Goal: Task Accomplishment & Management: Use online tool/utility

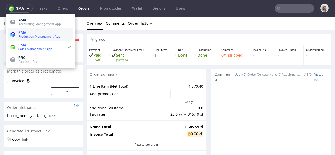
scroll to position [241, 0]
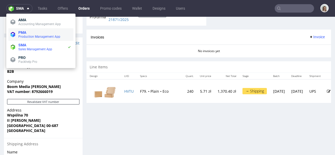
click at [18, 36] on span "PMA Production Management App" at bounding box center [43, 34] width 55 height 8
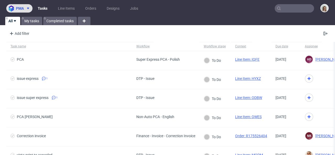
click at [26, 10] on icon at bounding box center [28, 8] width 4 height 4
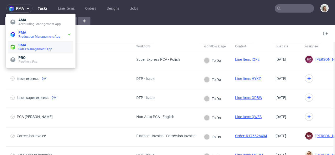
click at [23, 47] on span "SMA" at bounding box center [22, 45] width 8 height 4
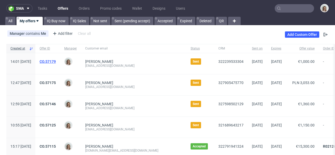
click at [56, 59] on link "CO.57179" at bounding box center [48, 61] width 16 height 4
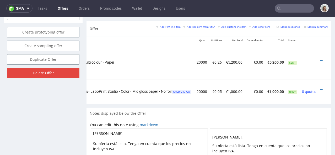
scroll to position [0, 109]
click at [320, 59] on icon at bounding box center [321, 61] width 3 height 4
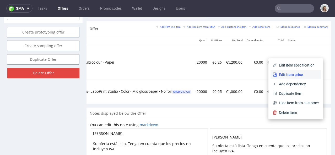
click at [305, 71] on li "Edit item price" at bounding box center [295, 74] width 51 height 9
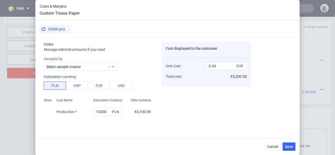
scroll to position [116, 0]
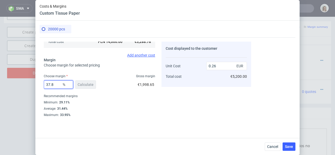
drag, startPoint x: 56, startPoint y: 84, endPoint x: 48, endPoint y: 83, distance: 8.0
click at [48, 83] on input "37.8" at bounding box center [58, 84] width 29 height 8
type input "30"
type input "0.24"
type input "3"
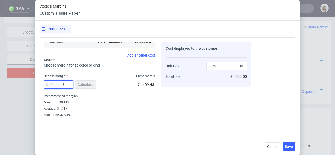
type input "0"
type input "0.17"
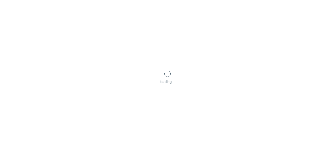
type input "0"
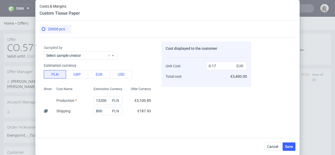
scroll to position [0, 0]
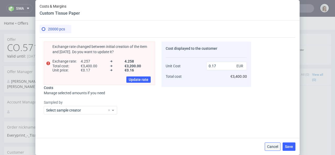
click at [269, 147] on span "Cancel" at bounding box center [272, 147] width 11 height 4
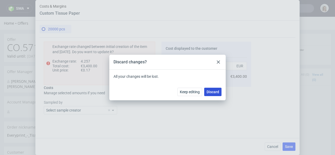
click at [210, 94] on span "Discard" at bounding box center [212, 92] width 13 height 4
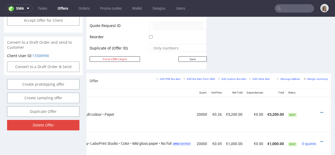
scroll to position [272, 0]
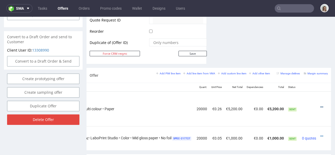
click at [320, 105] on icon at bounding box center [321, 107] width 3 height 4
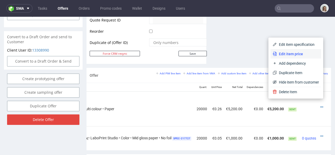
click at [301, 57] on li "Edit item price" at bounding box center [295, 53] width 51 height 9
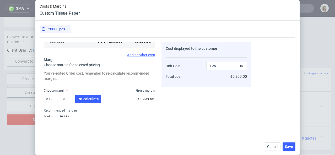
scroll to position [120, 0]
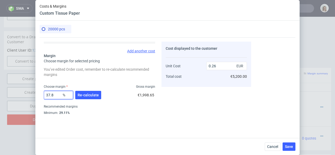
drag, startPoint x: 55, startPoint y: 96, endPoint x: 40, endPoint y: 95, distance: 14.7
click at [40, 95] on div "Costs Manage selected amounts if you need Sampled by Select sample creator Esti…" at bounding box center [145, 77] width 211 height 80
type input "25"
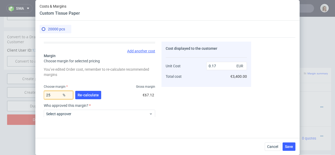
type input "0.22"
type input "20"
type input "0.21"
type input "20"
click at [272, 148] on span "Cancel" at bounding box center [272, 147] width 11 height 4
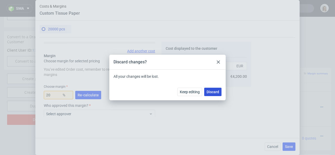
click at [212, 95] on button "Discard" at bounding box center [212, 92] width 17 height 8
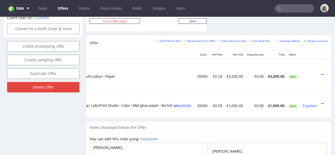
scroll to position [0, 109]
click at [320, 73] on icon at bounding box center [321, 75] width 3 height 4
